Goal: Task Accomplishment & Management: Manage account settings

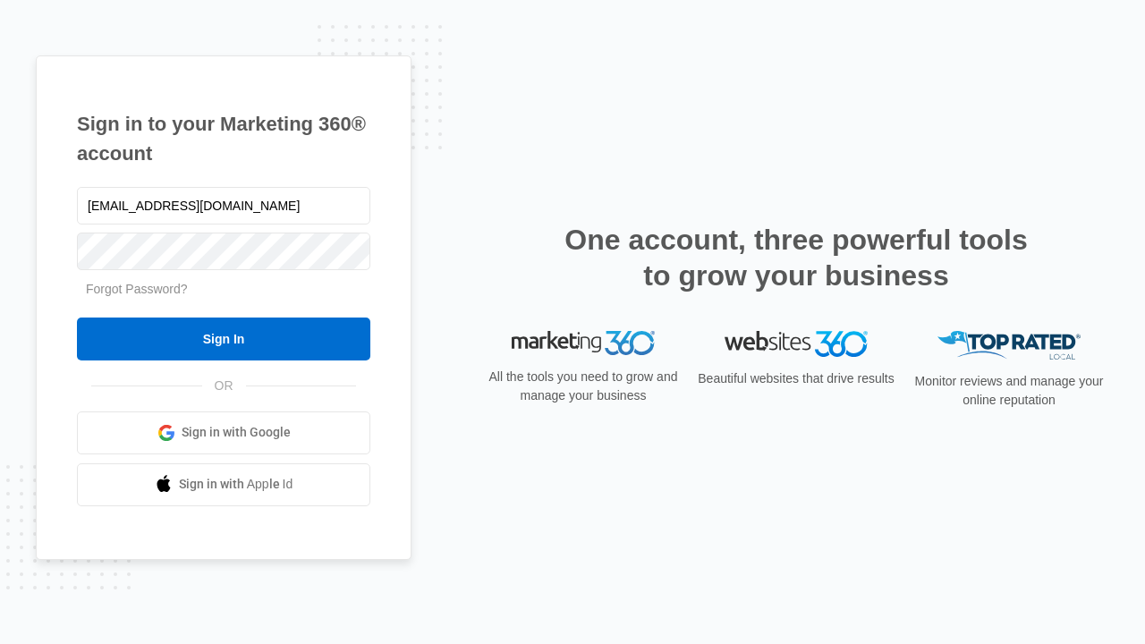
type input "[EMAIL_ADDRESS][DOMAIN_NAME]"
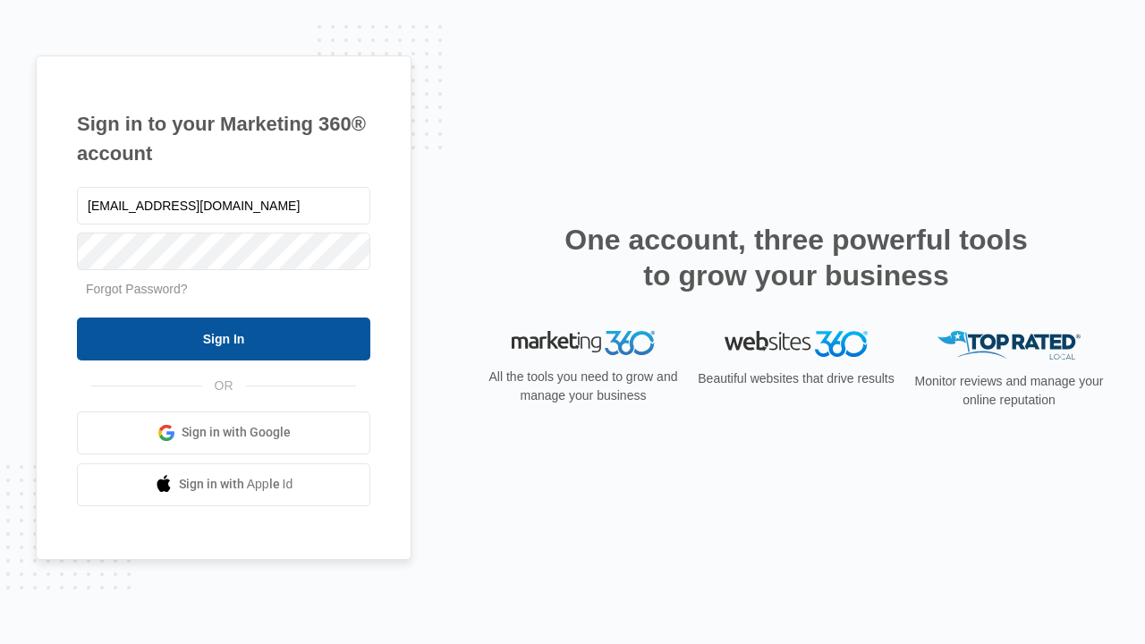
click at [224, 338] on input "Sign In" at bounding box center [223, 339] width 293 height 43
